Goal: Navigation & Orientation: Find specific page/section

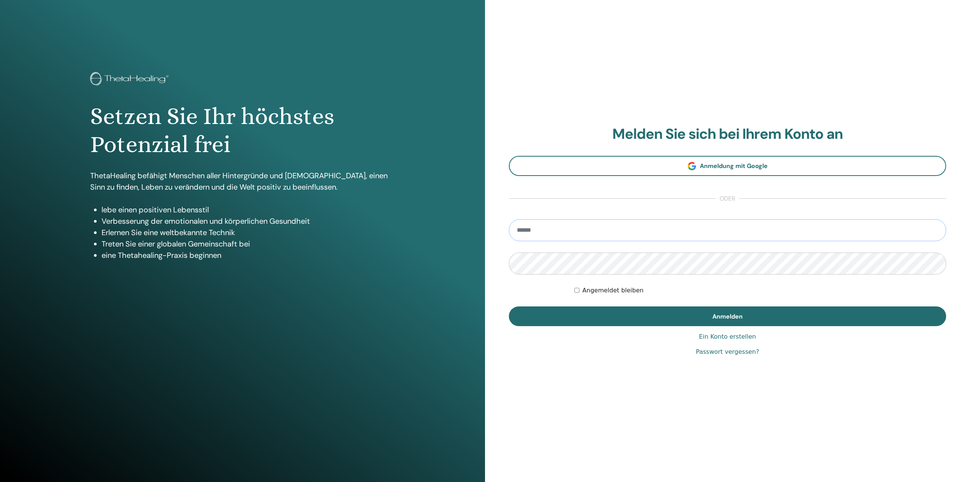
type input "**********"
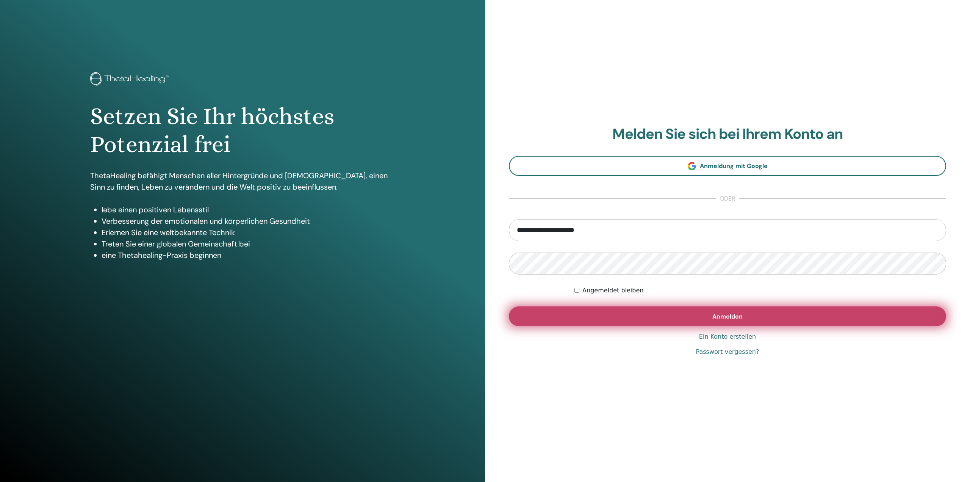
click at [709, 314] on button "Anmelden" at bounding box center [727, 316] width 437 height 20
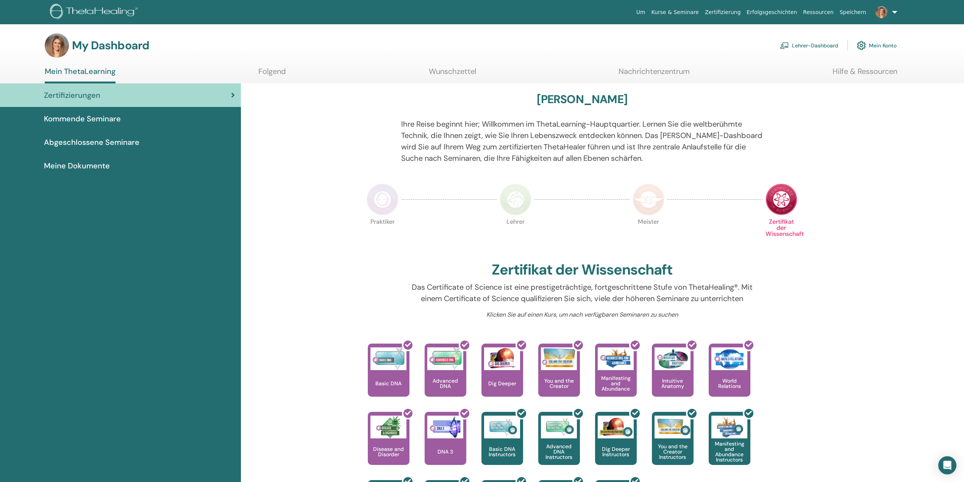
click at [798, 44] on link "Lehrer-Dashboard" at bounding box center [809, 45] width 58 height 17
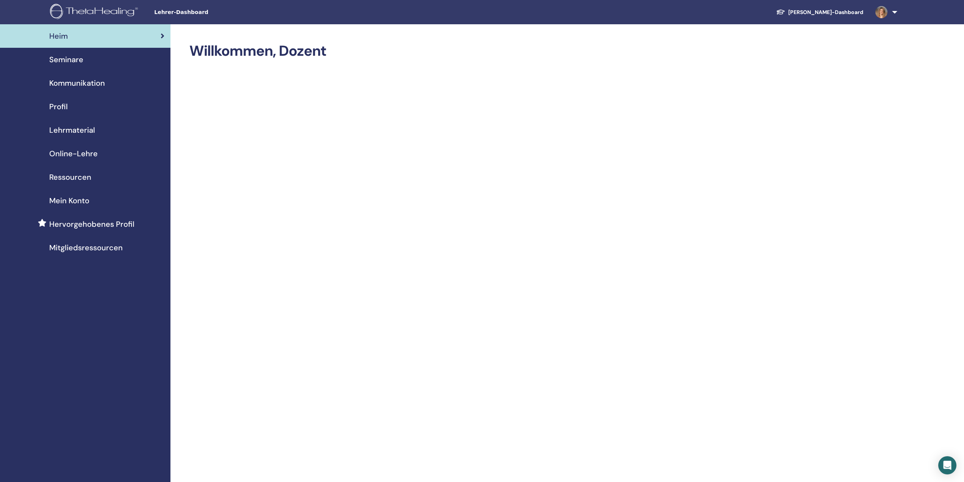
click at [70, 56] on span "Seminare" at bounding box center [66, 59] width 34 height 11
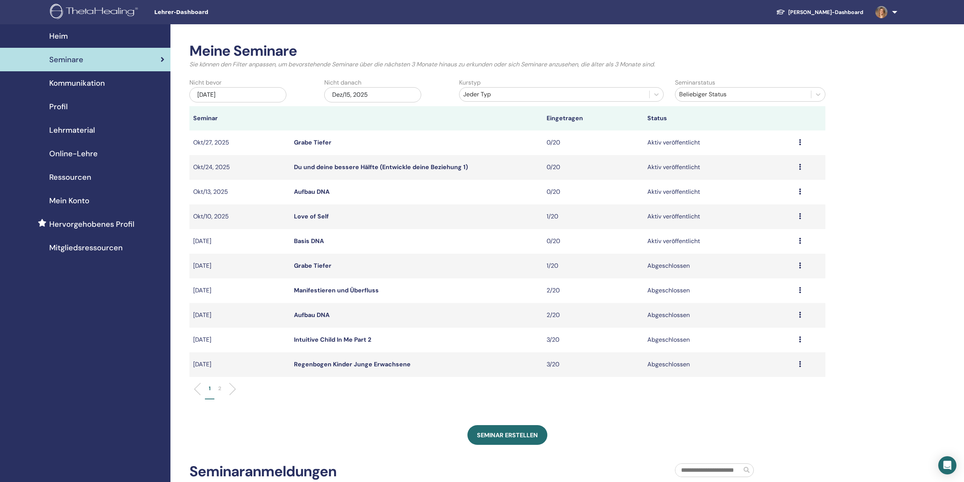
drag, startPoint x: 177, startPoint y: 13, endPoint x: 199, endPoint y: 13, distance: 22.0
click at [177, 13] on span "Lehrer-Dashboard" at bounding box center [211, 12] width 114 height 8
click at [844, 13] on link "[PERSON_NAME]-Dashboard" at bounding box center [819, 12] width 99 height 14
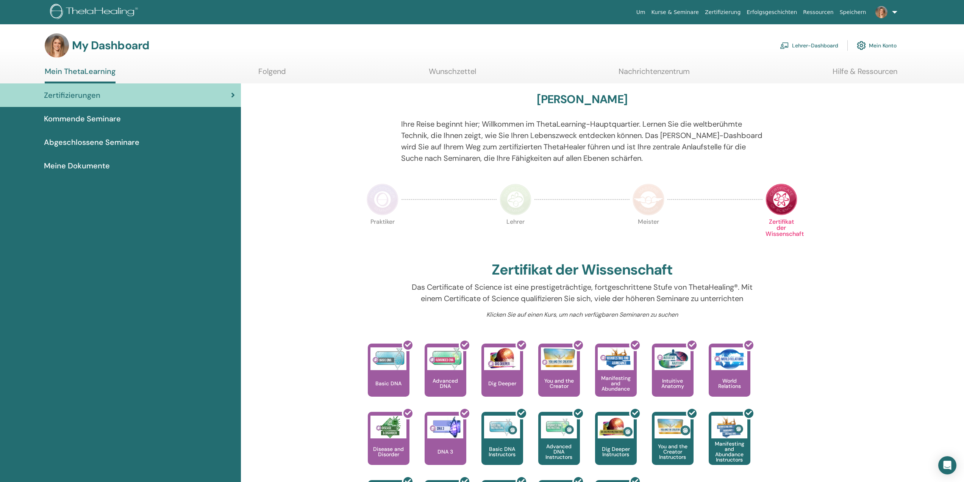
click at [75, 106] on link "Zertifizierungen" at bounding box center [120, 94] width 241 height 23
click at [72, 139] on span "Abgeschlossene Seminare" at bounding box center [91, 141] width 95 height 11
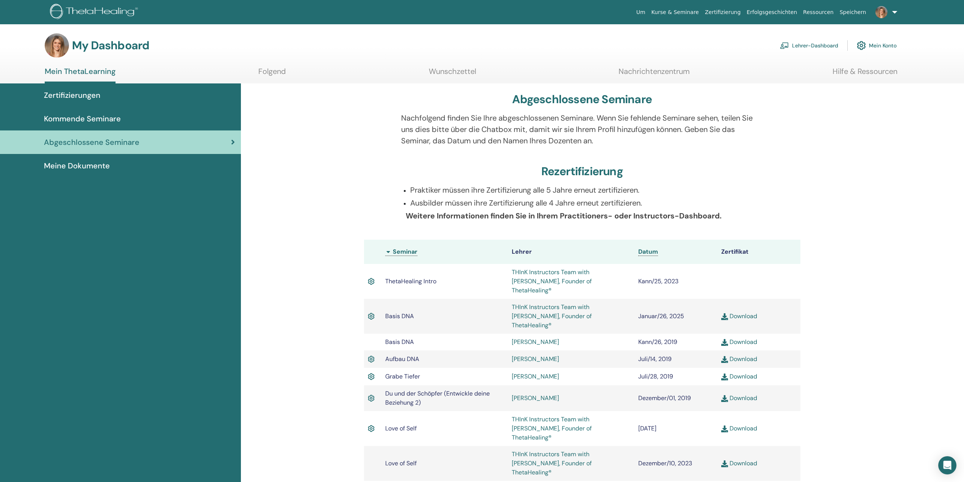
click at [77, 114] on span "Kommende Seminare" at bounding box center [82, 118] width 77 height 11
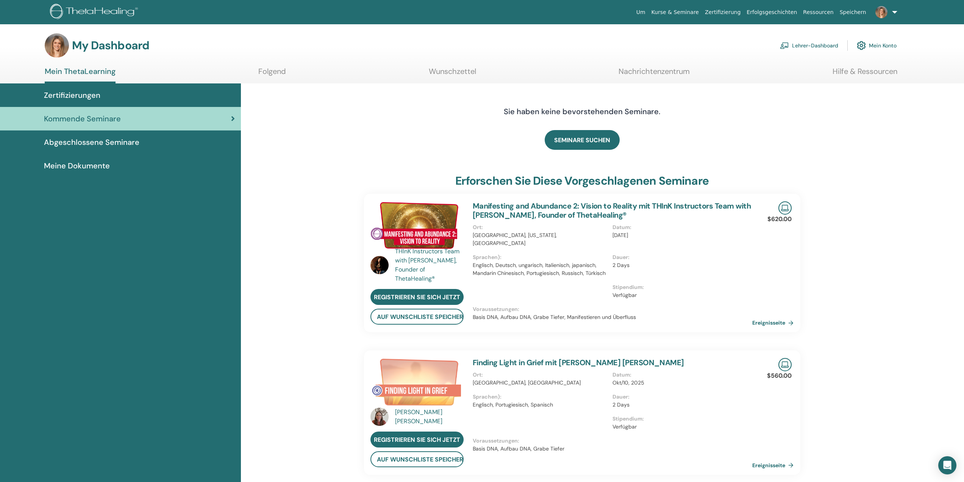
click at [81, 155] on link "Meine Dokumente" at bounding box center [120, 165] width 241 height 23
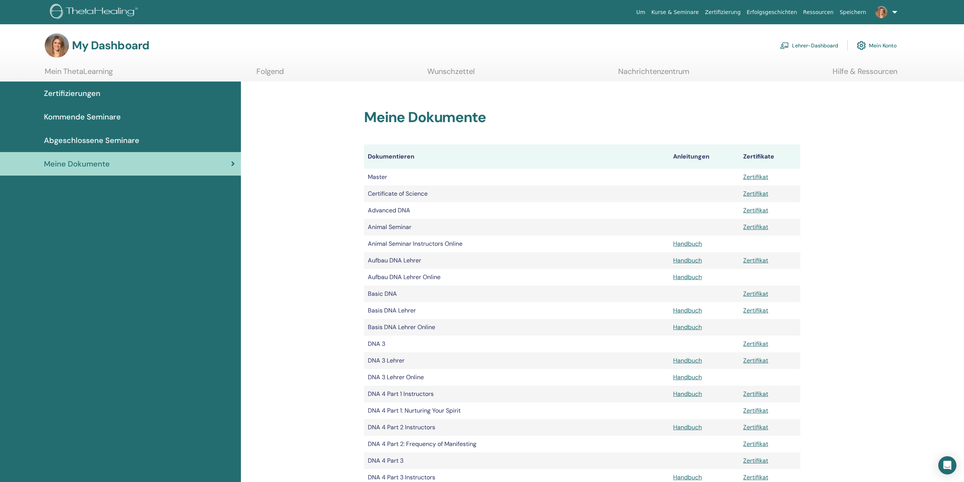
click at [884, 17] on img at bounding box center [882, 12] width 12 height 12
click at [865, 52] on link "Mein ThetaLearning" at bounding box center [880, 57] width 73 height 12
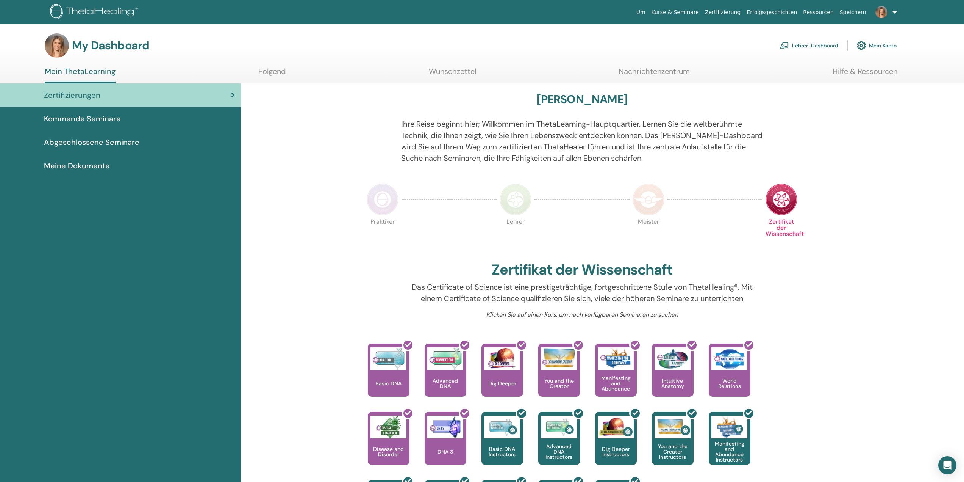
click at [850, 75] on link "Hilfe & Ressourcen" at bounding box center [865, 74] width 65 height 15
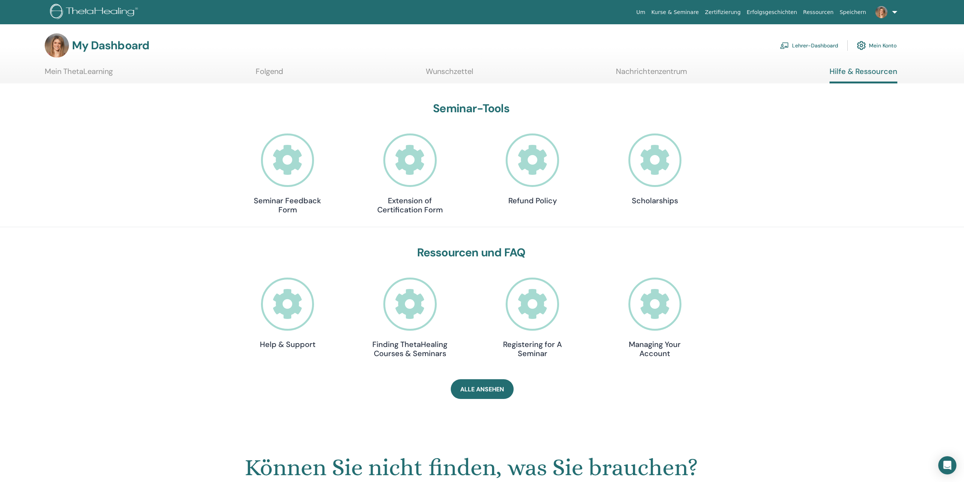
click at [807, 46] on link "Lehrer-Dashboard" at bounding box center [809, 45] width 58 height 17
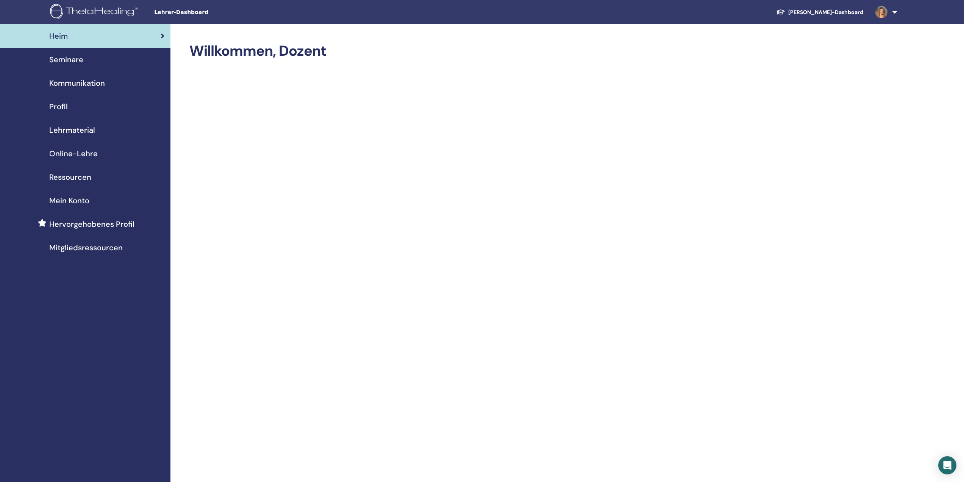
click at [68, 54] on span "Seminare" at bounding box center [66, 59] width 34 height 11
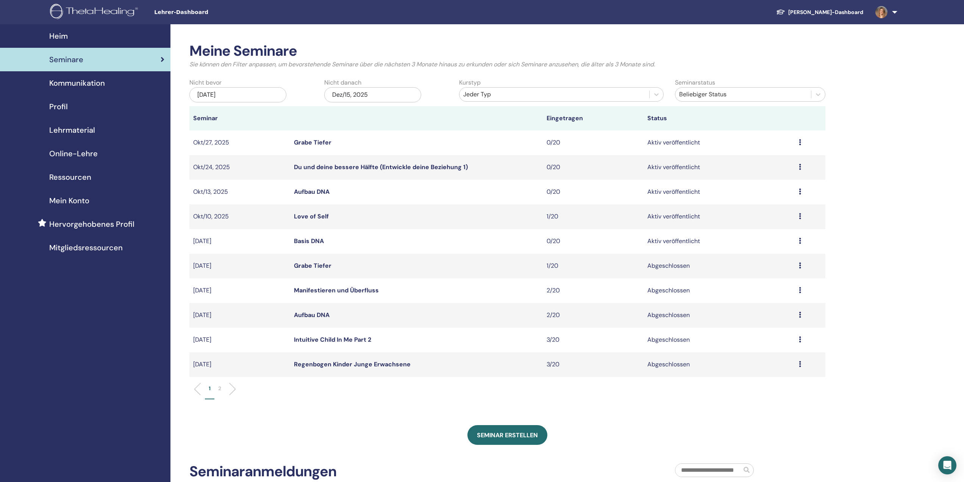
click at [62, 87] on span "Kommunikation" at bounding box center [77, 82] width 56 height 11
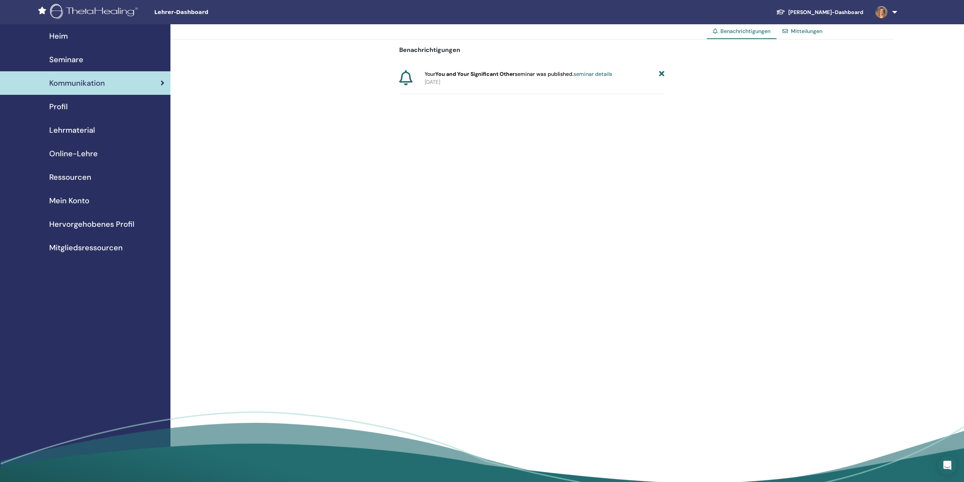
click at [70, 105] on div "Profil" at bounding box center [85, 106] width 158 height 11
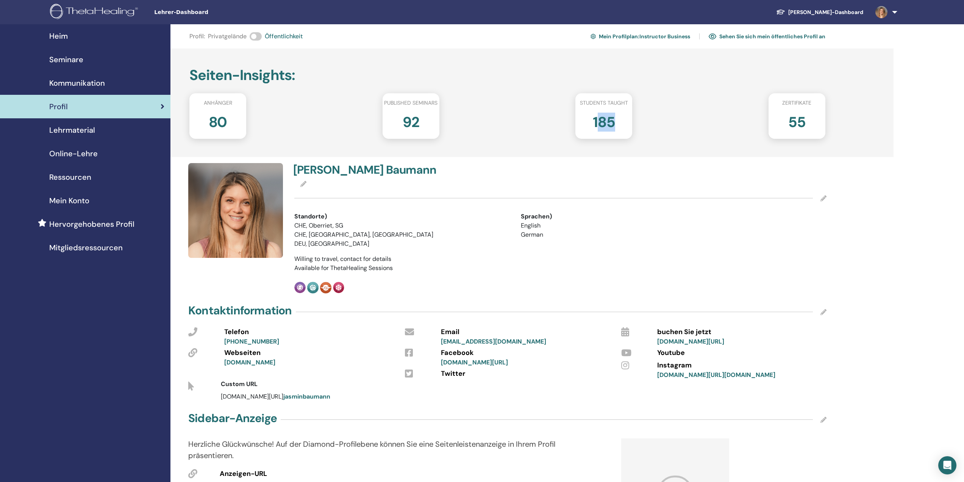
drag, startPoint x: 596, startPoint y: 117, endPoint x: 616, endPoint y: 116, distance: 20.9
click at [616, 116] on div "185" at bounding box center [604, 125] width 68 height 30
click at [610, 118] on h2 "185" at bounding box center [604, 120] width 22 height 21
drag, startPoint x: 589, startPoint y: 122, endPoint x: 618, endPoint y: 118, distance: 29.8
click at [618, 118] on div "185" at bounding box center [604, 125] width 68 height 30
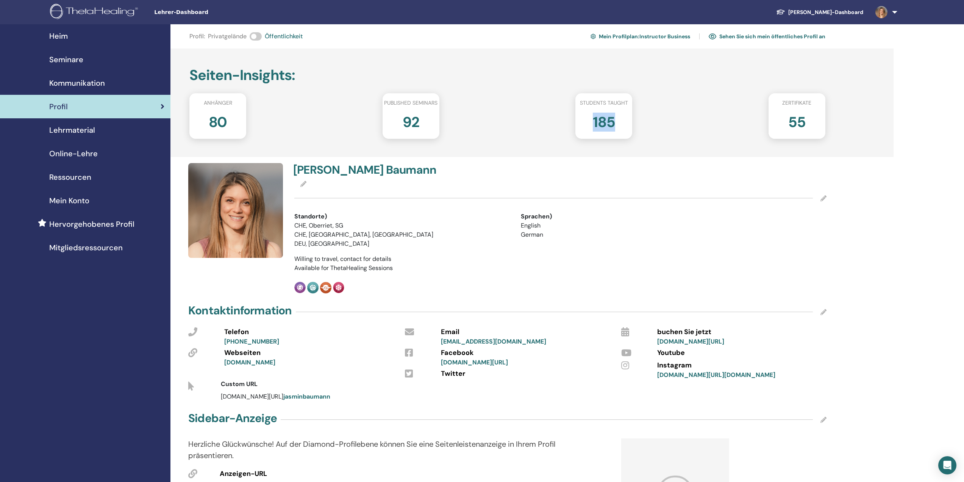
copy h2 "185"
